Goal: Task Accomplishment & Management: Manage account settings

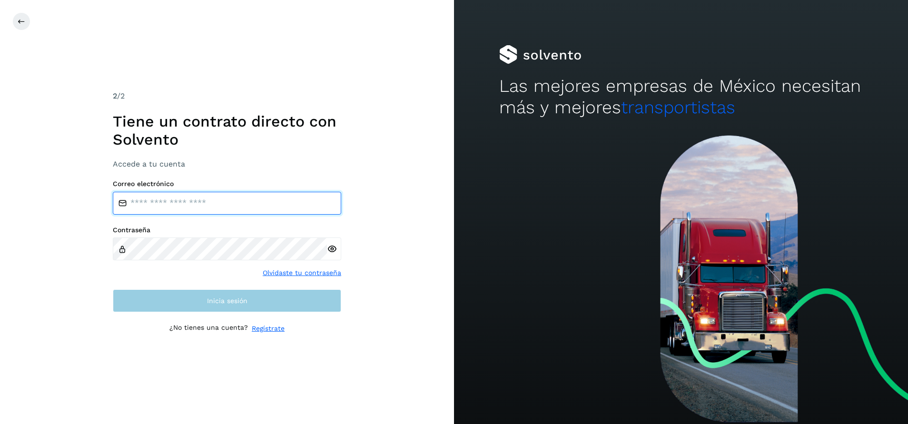
type input "**********"
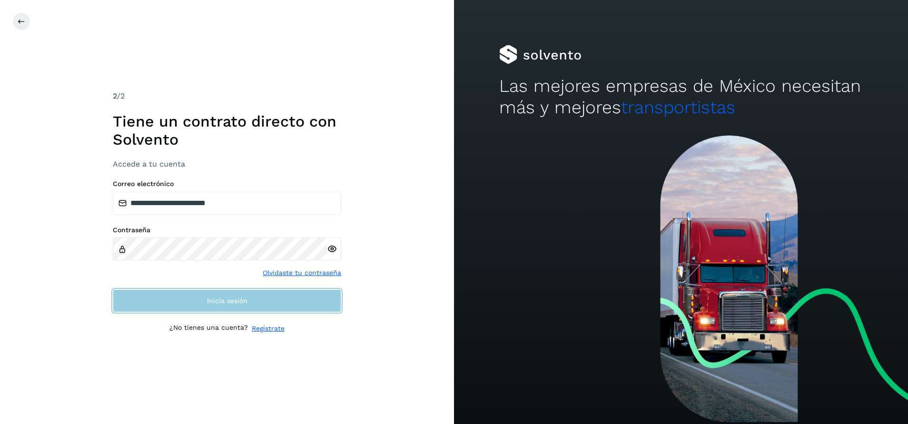
click at [219, 302] on span "Inicia sesión" at bounding box center [227, 301] width 40 height 7
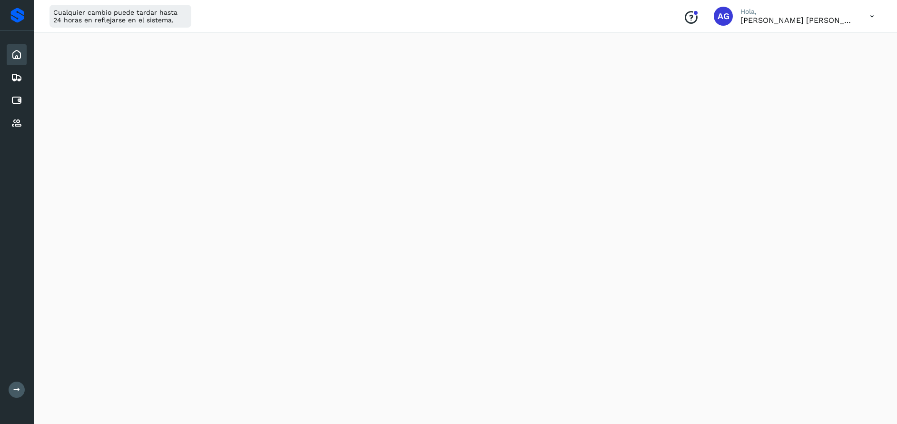
scroll to position [37, 0]
click at [23, 100] on div "Cuentas por pagar" at bounding box center [17, 100] width 20 height 21
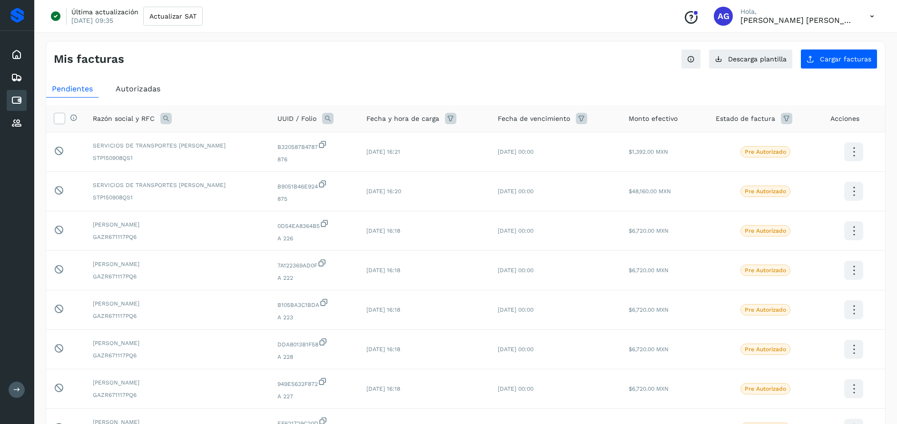
drag, startPoint x: 130, startPoint y: 89, endPoint x: 130, endPoint y: 95, distance: 6.7
click at [131, 89] on span "Autorizadas" at bounding box center [138, 88] width 45 height 9
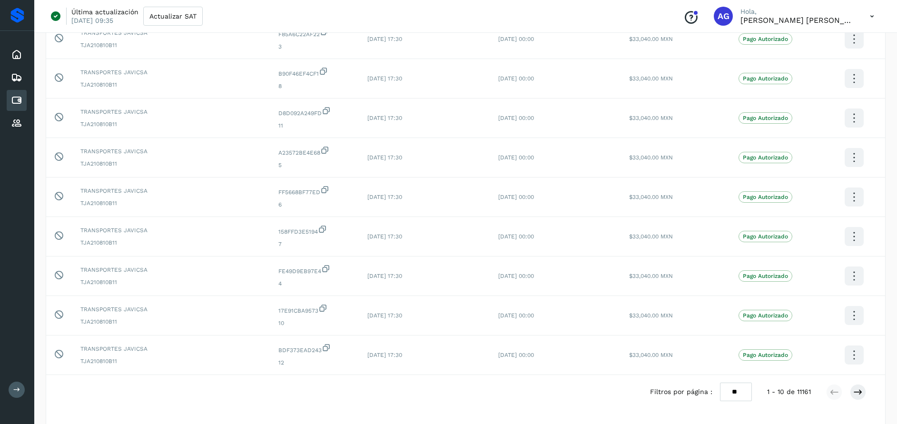
scroll to position [184, 0]
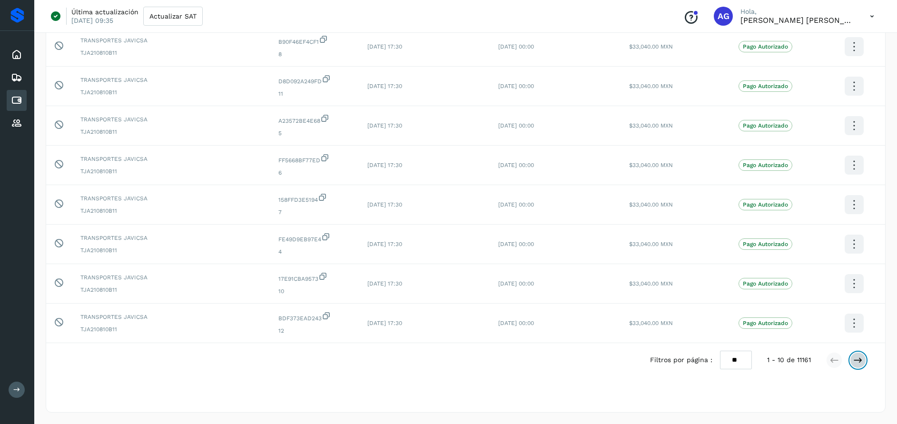
click at [856, 362] on icon at bounding box center [859, 361] width 10 height 10
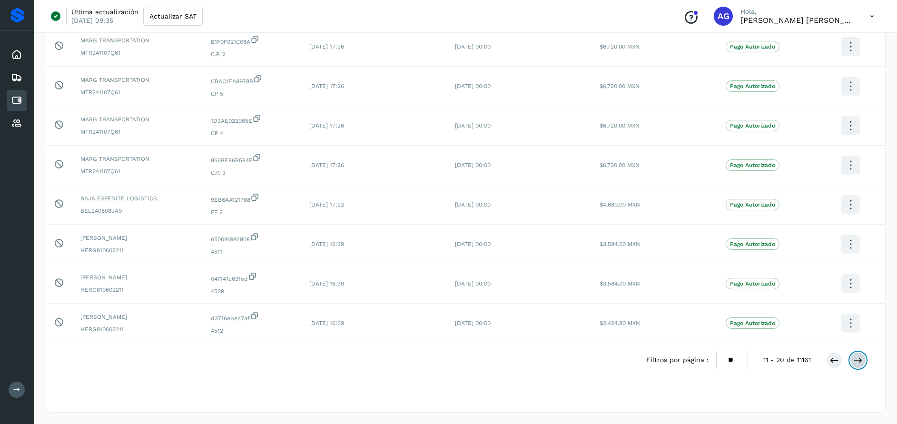
click at [865, 364] on button at bounding box center [858, 360] width 16 height 16
click at [857, 362] on icon at bounding box center [859, 361] width 10 height 10
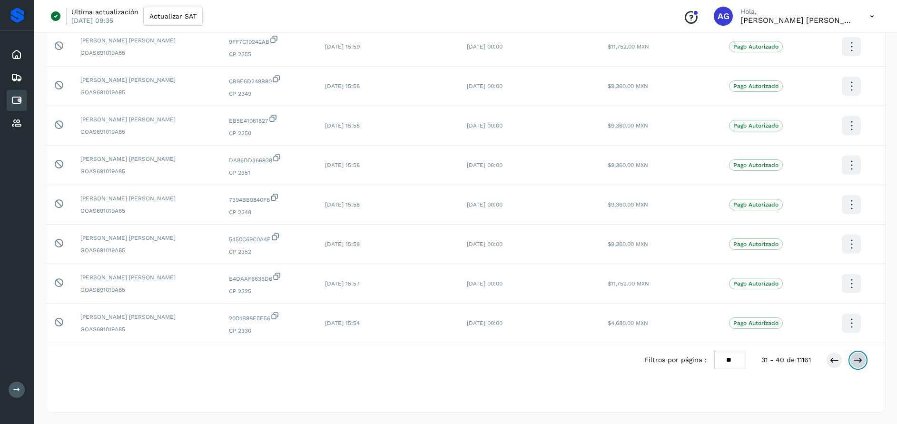
click at [864, 358] on button at bounding box center [858, 360] width 16 height 16
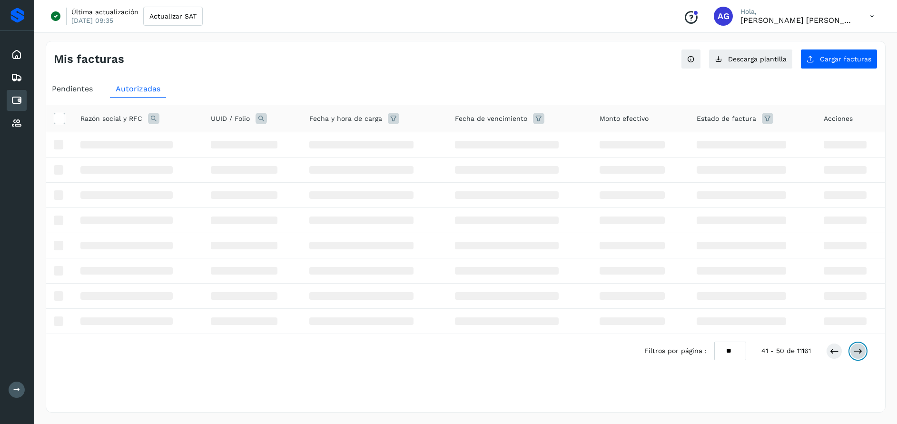
scroll to position [0, 0]
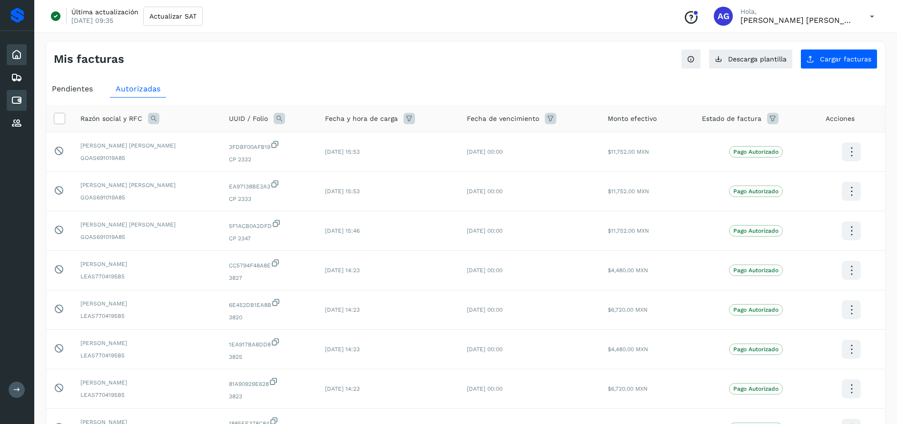
click at [18, 54] on icon at bounding box center [16, 54] width 11 height 11
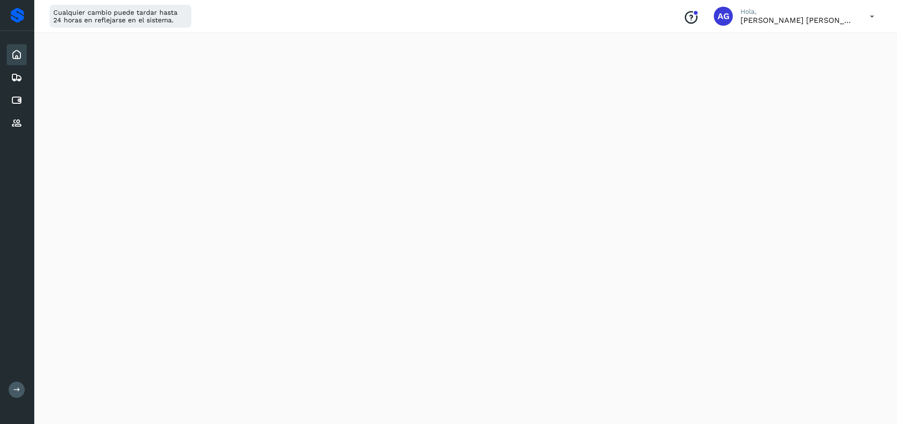
scroll to position [129, 0]
